Goal: Task Accomplishment & Management: Complete application form

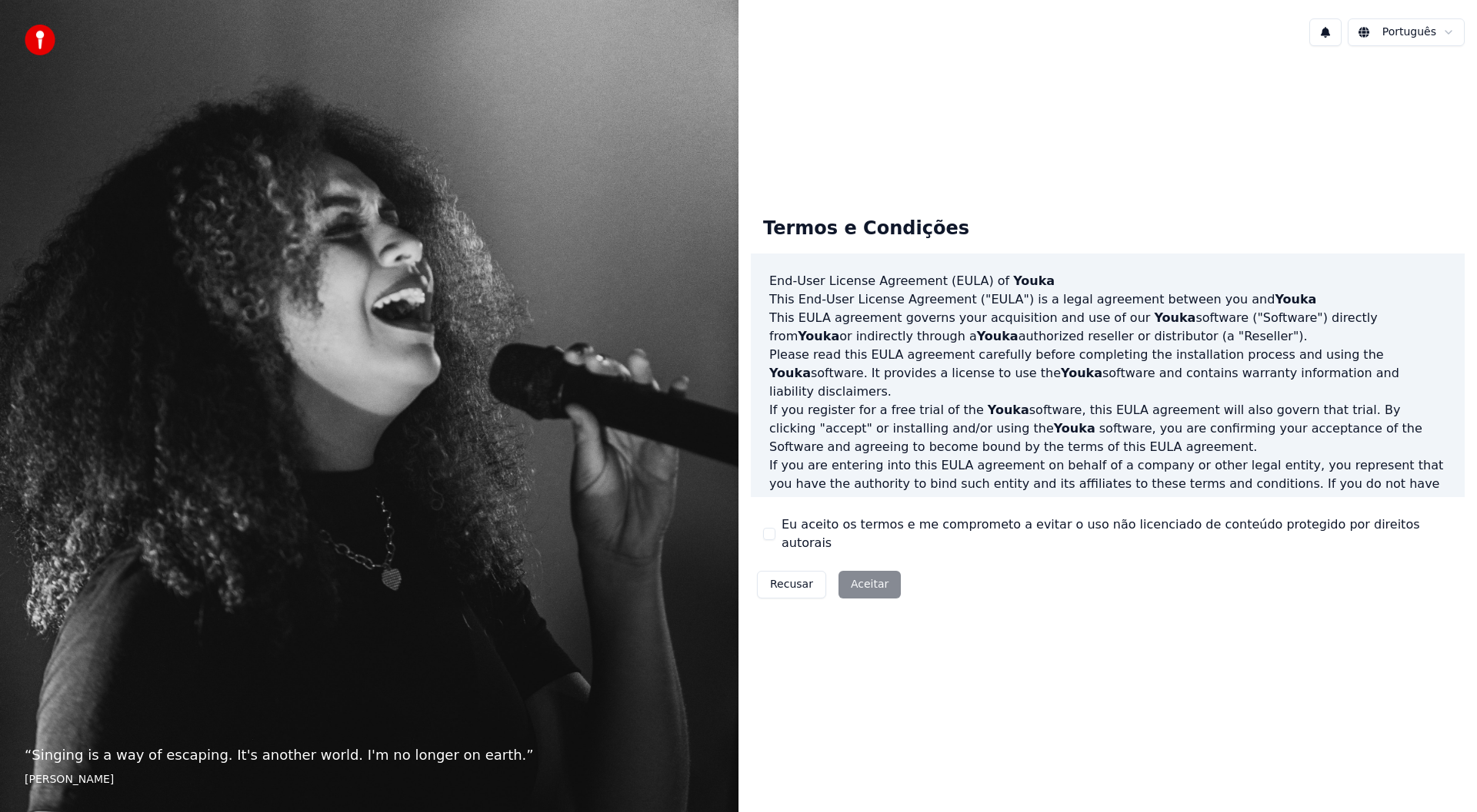
click at [774, 535] on button "Eu aceito os termos e me comprometo a evitar o uso não licenciado de conteúdo p…" at bounding box center [769, 534] width 12 height 12
click at [858, 571] on button "Aceitar" at bounding box center [870, 585] width 62 height 28
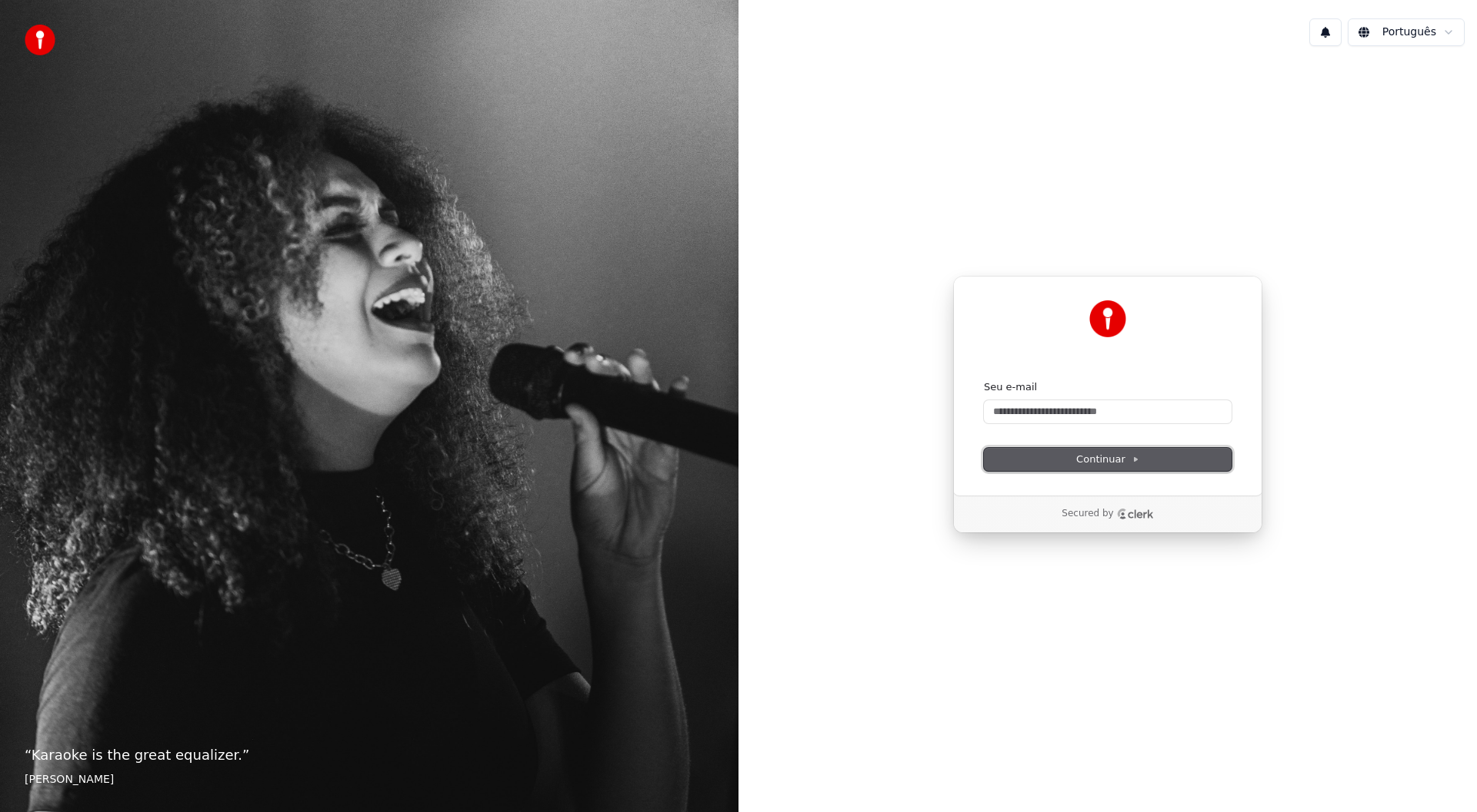
click at [1128, 458] on span "Continuar" at bounding box center [1107, 460] width 63 height 14
click at [1051, 301] on div at bounding box center [1108, 319] width 247 height 37
